Goal: Transaction & Acquisition: Purchase product/service

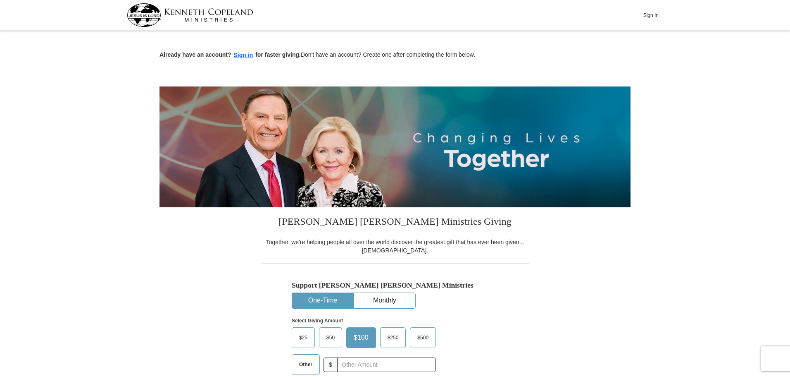
drag, startPoint x: 24, startPoint y: 172, endPoint x: 33, endPoint y: 171, distance: 8.4
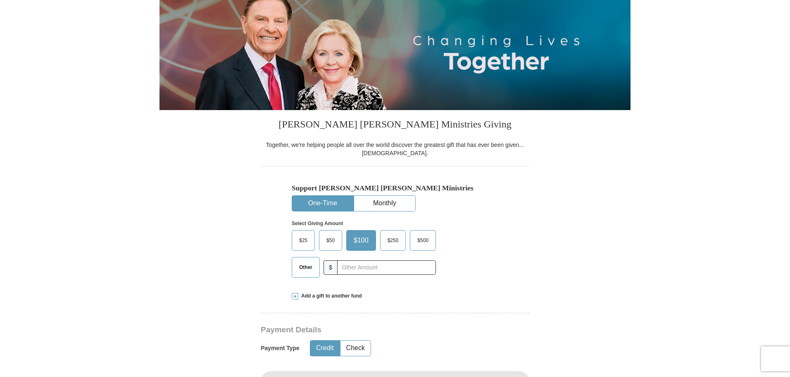
scroll to position [124, 0]
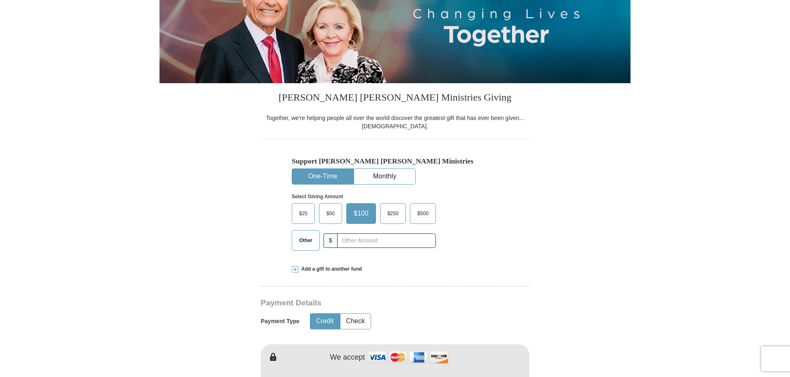
click at [329, 210] on span "$50" at bounding box center [330, 213] width 17 height 12
click at [0, 0] on input "$50" at bounding box center [0, 0] width 0 height 0
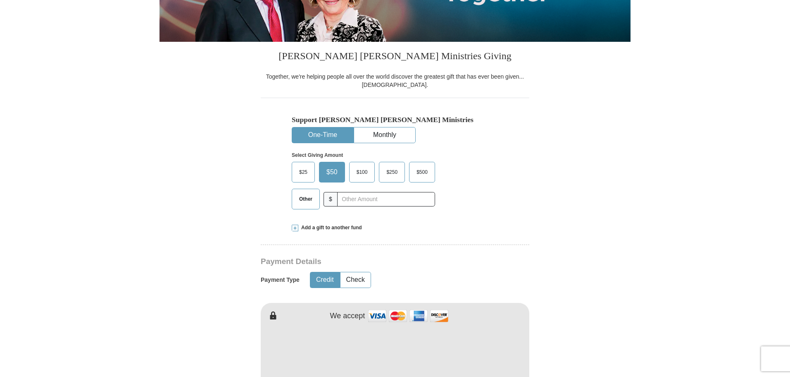
click at [296, 228] on span at bounding box center [295, 227] width 7 height 7
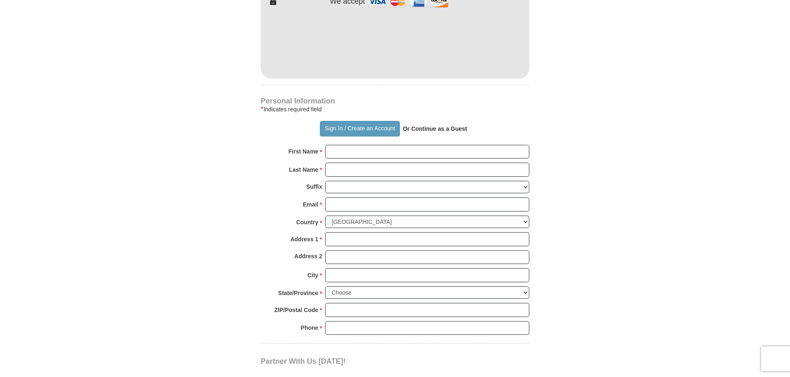
scroll to position [620, 0]
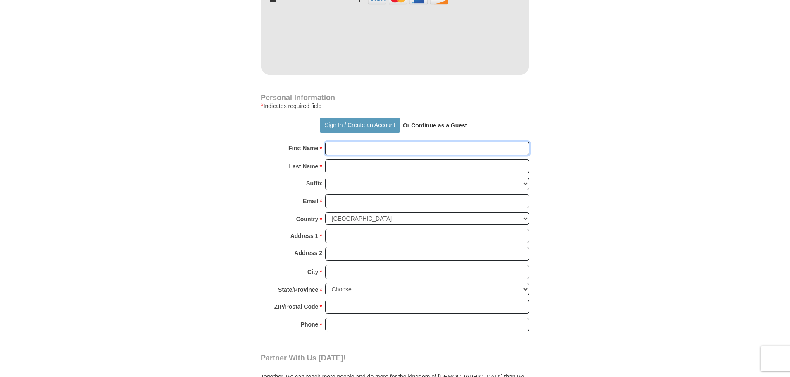
click at [341, 142] on input "First Name *" at bounding box center [427, 148] width 204 height 14
type input "[PERSON_NAME]"
click at [348, 162] on input "Last Name *" at bounding box center [427, 166] width 204 height 14
type input "bias"
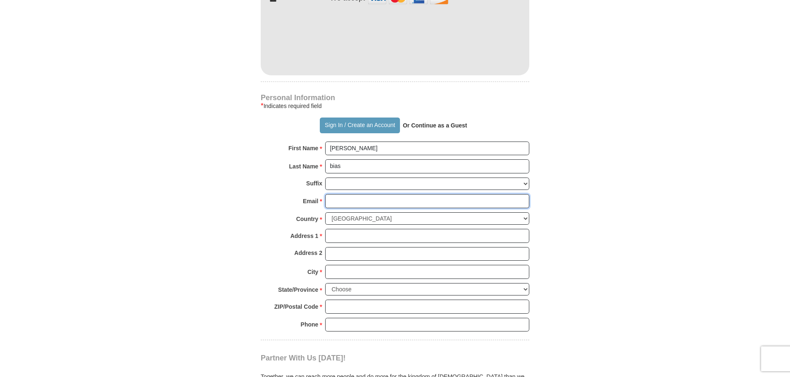
click at [344, 194] on input "Email *" at bounding box center [427, 201] width 204 height 14
type input "[EMAIL_ADDRESS][DOMAIN_NAME]"
type input "[STREET_ADDRESS][PERSON_NAME]"
type input "Apt 2404"
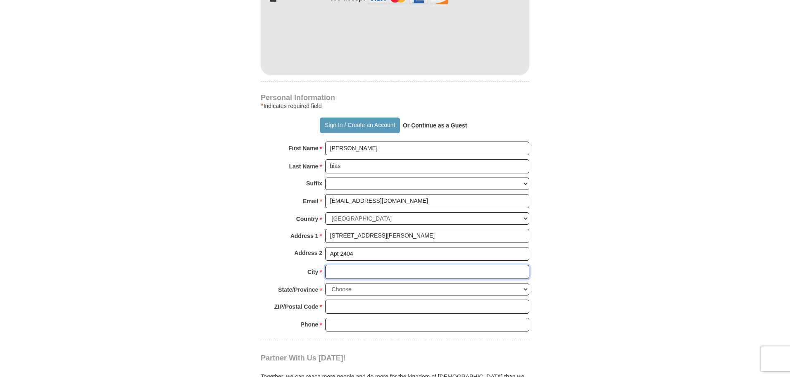
type input "[PERSON_NAME]"
select select "AR"
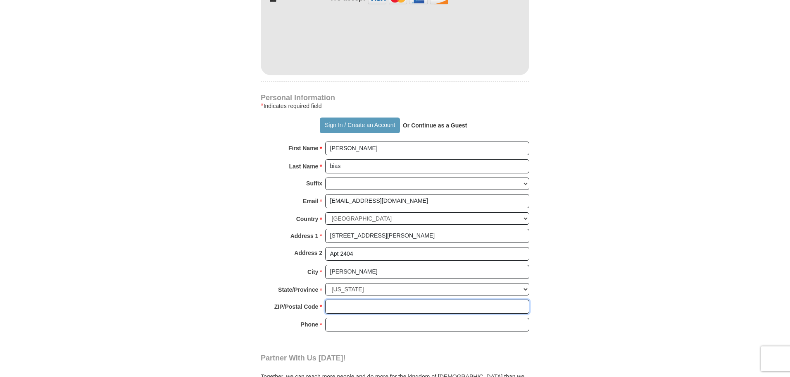
type input "72034"
type input "5014284789"
click at [391, 229] on input "[STREET_ADDRESS][PERSON_NAME]" at bounding box center [427, 236] width 204 height 14
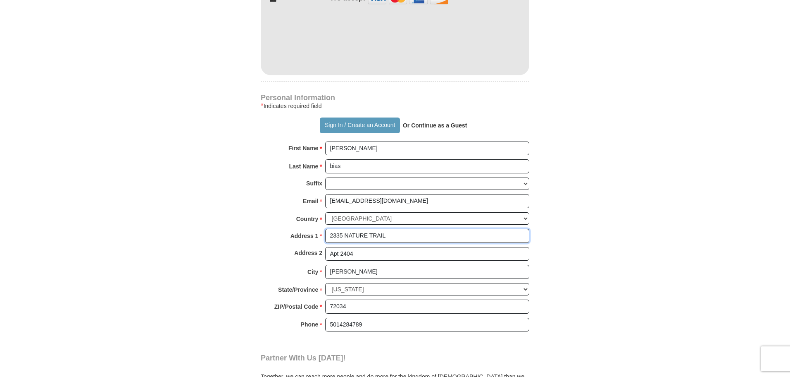
type input "2335 NATURE TRAIL"
type input "8"
type input "72032"
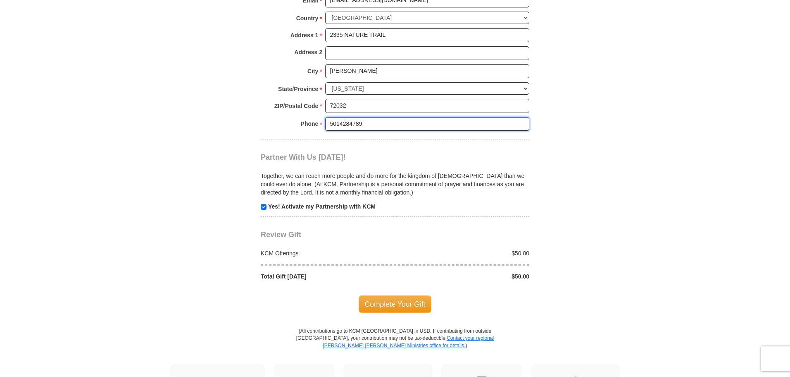
scroll to position [827, 0]
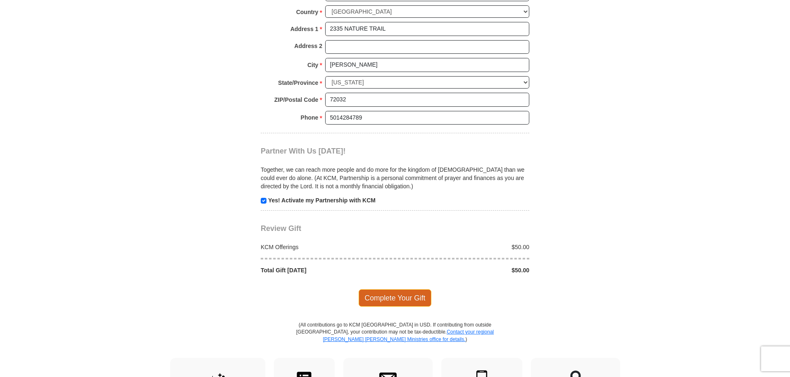
click at [375, 289] on span "Complete Your Gift" at bounding box center [395, 297] width 73 height 17
